Goal: Find specific fact

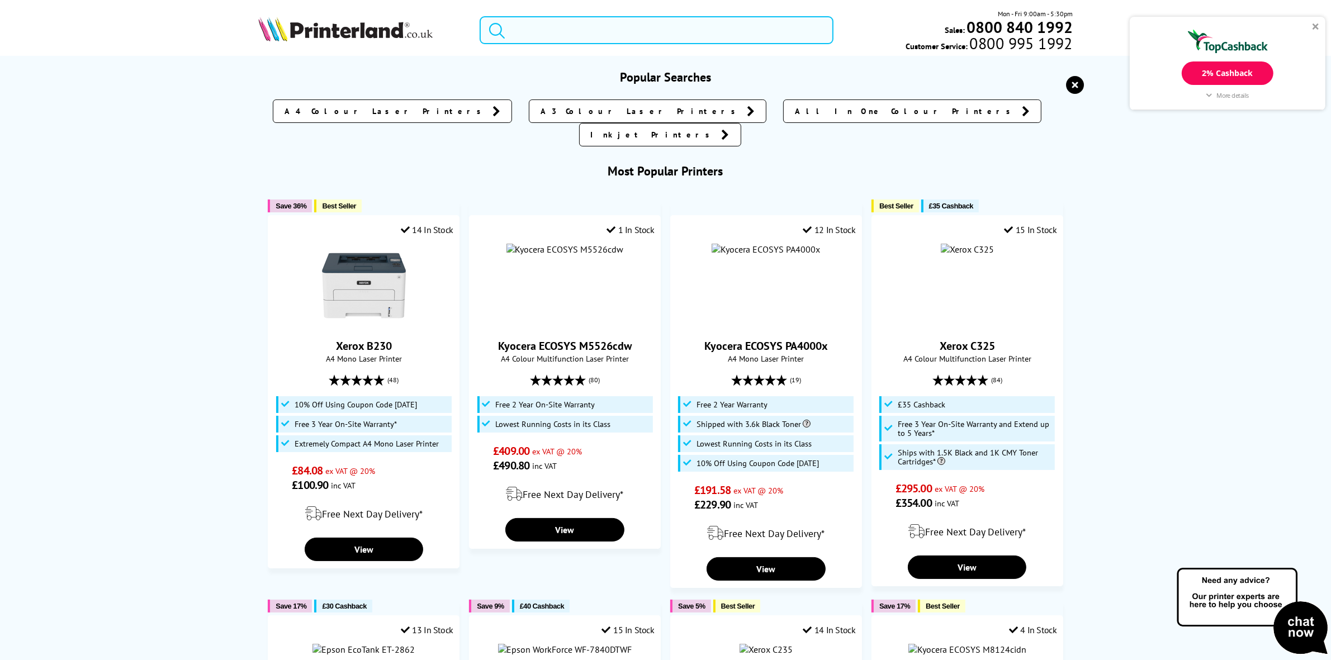
click at [546, 34] on input "search" at bounding box center [656, 30] width 353 height 28
paste input "TN243BK"
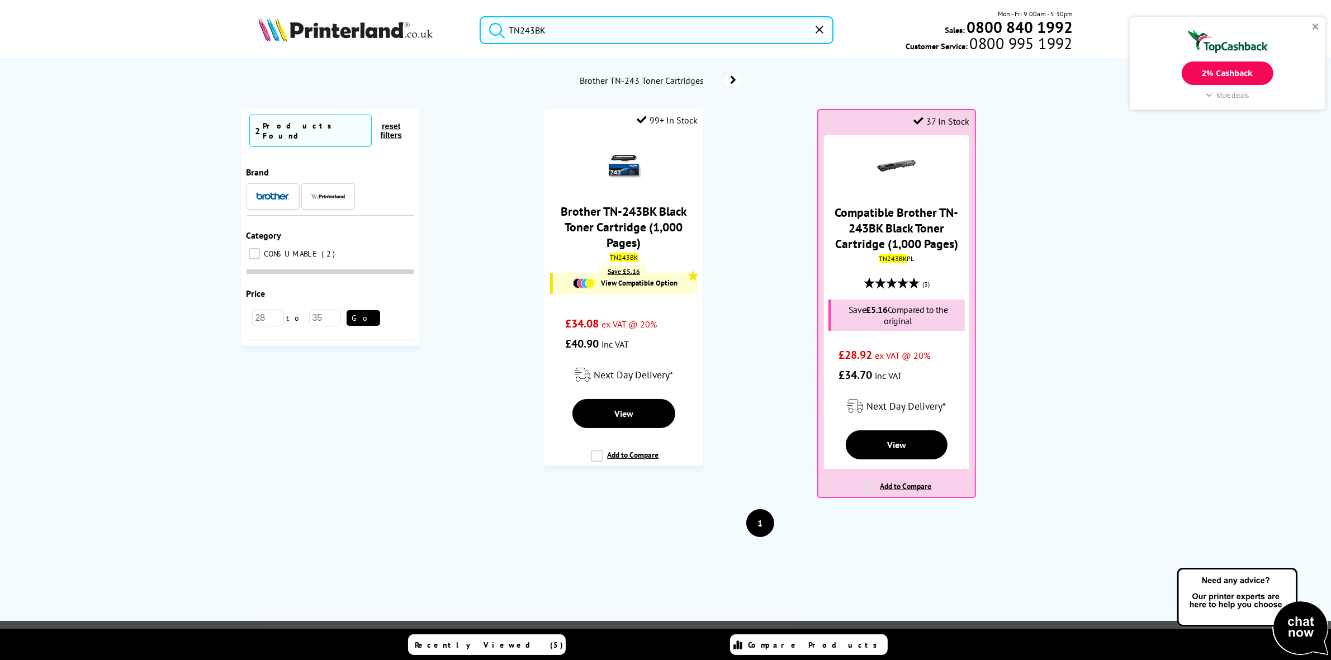
type input "TN243BK"
